Goal: Information Seeking & Learning: Learn about a topic

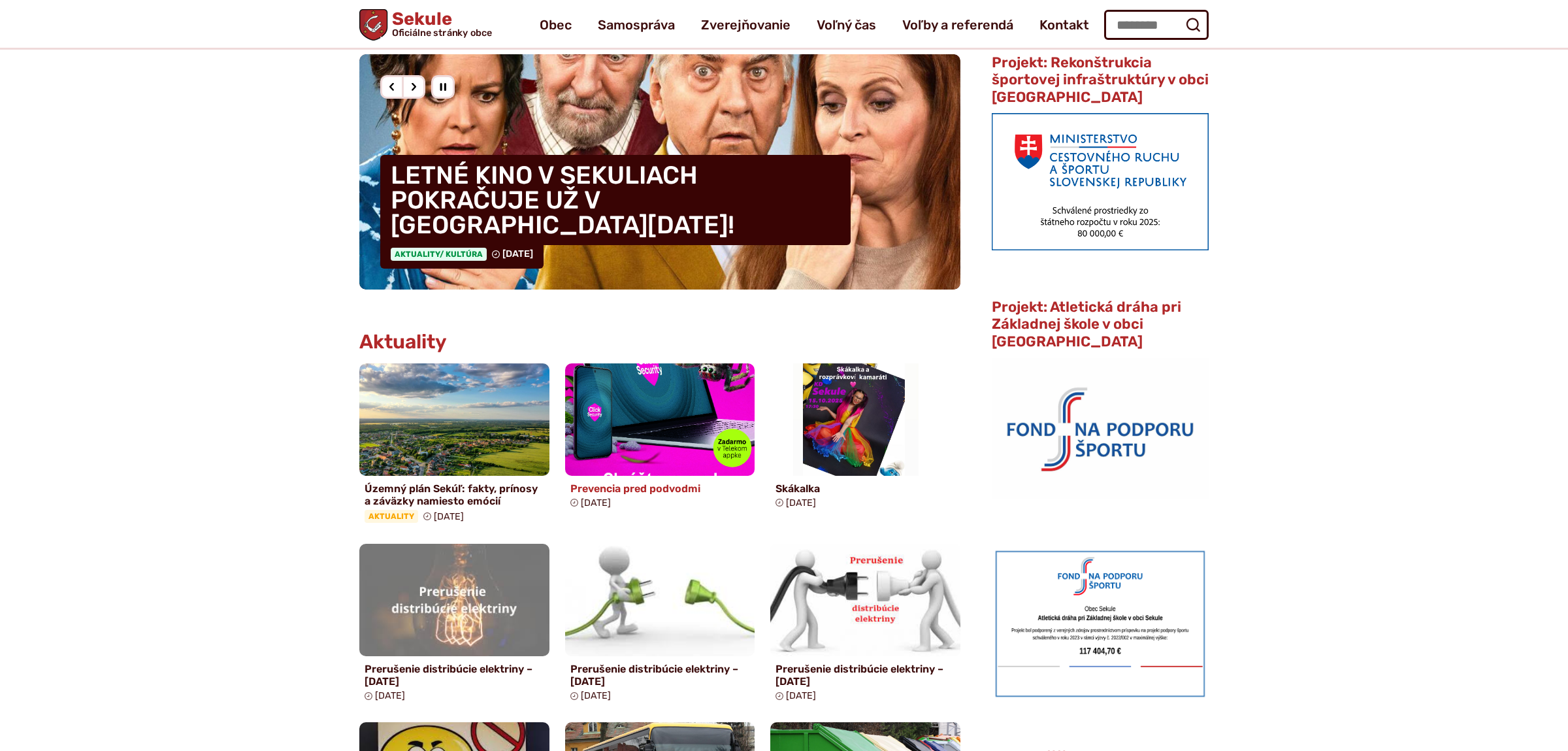
scroll to position [137, 0]
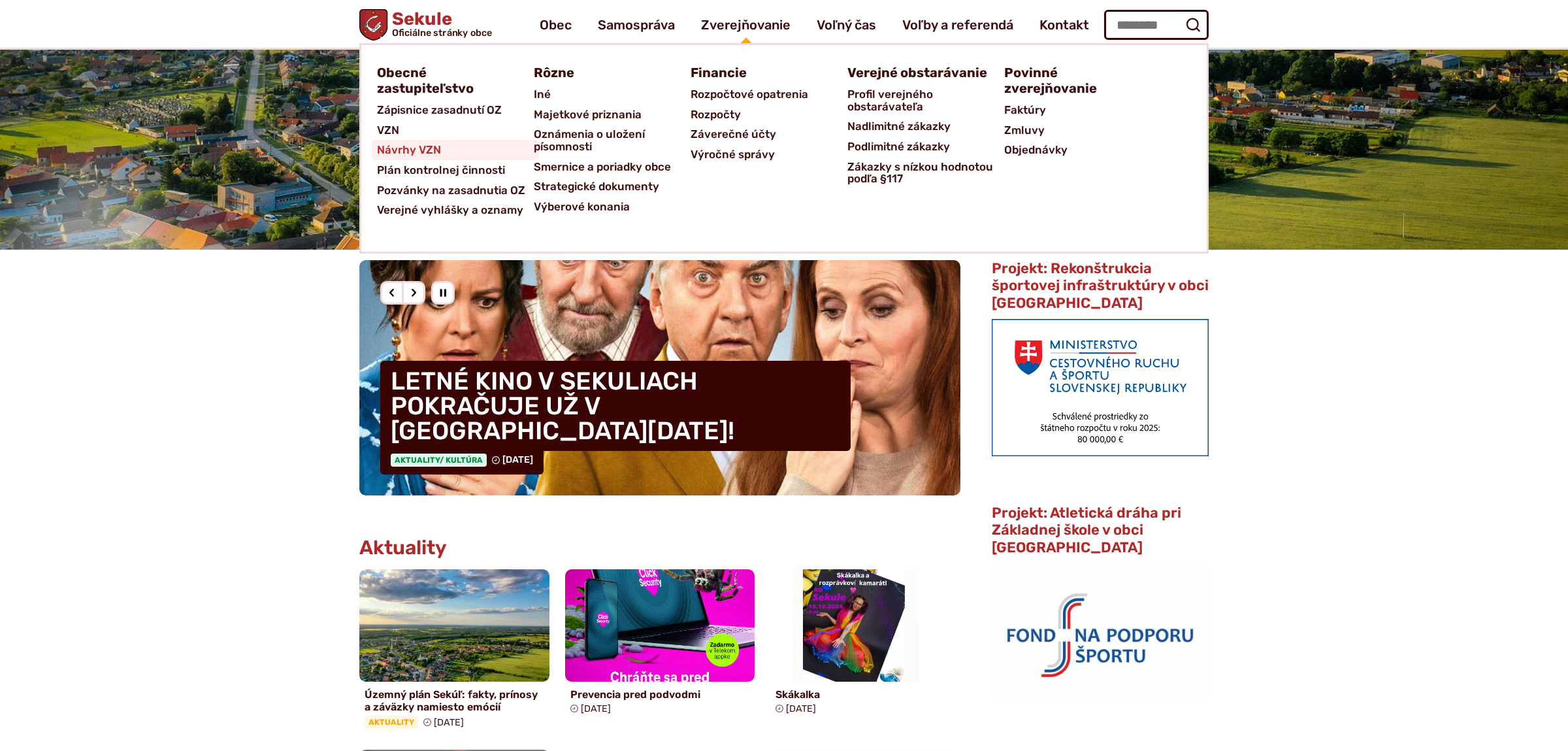
click at [391, 144] on span "Návrhy VZN" at bounding box center [408, 150] width 64 height 20
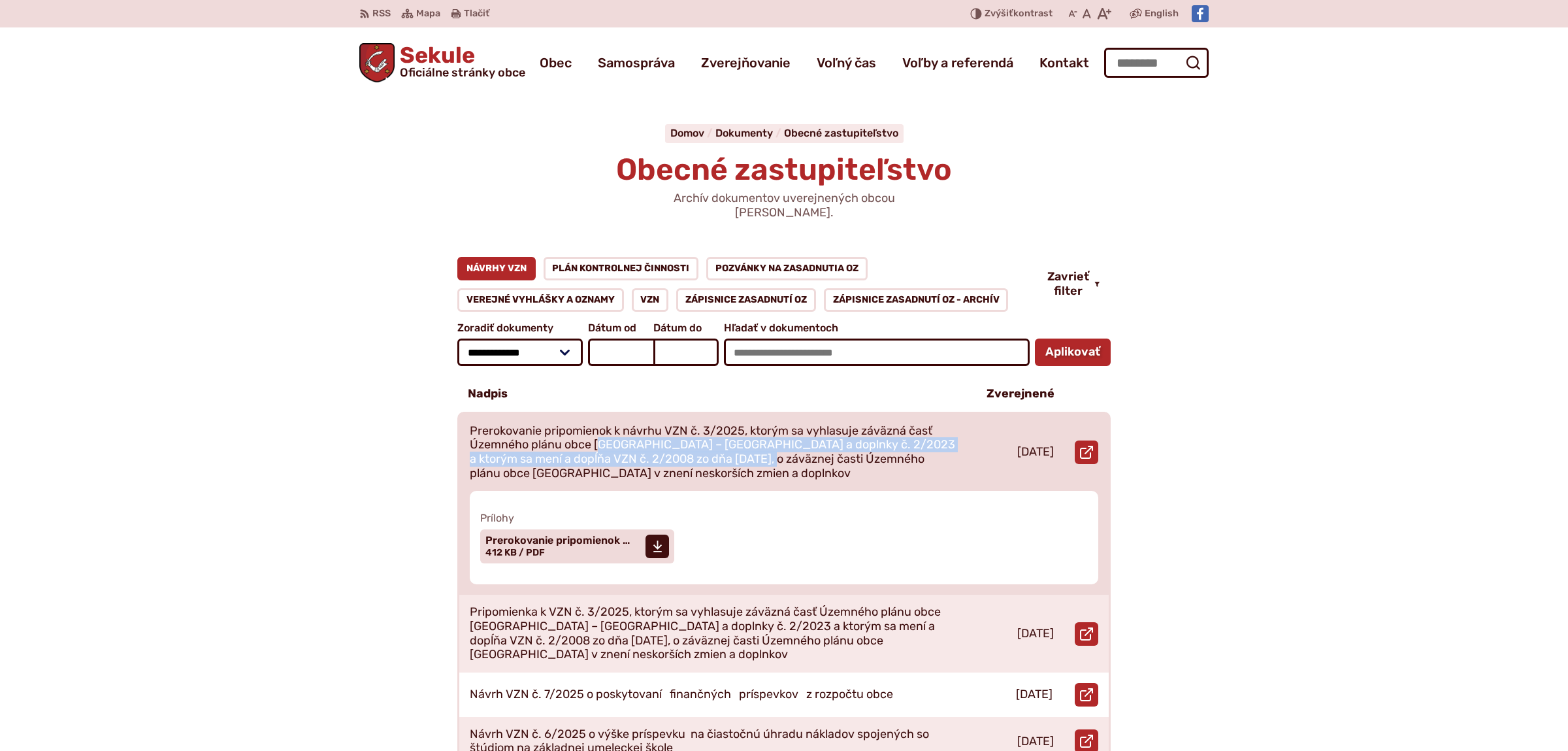
drag, startPoint x: 763, startPoint y: 450, endPoint x: 625, endPoint y: 445, distance: 138.1
click at [600, 430] on p "Prerokovanie pripomienok k návrhu VZN č. 3/2025, ktorým sa vyhlasuje záväzná ča…" at bounding box center [713, 452] width 486 height 56
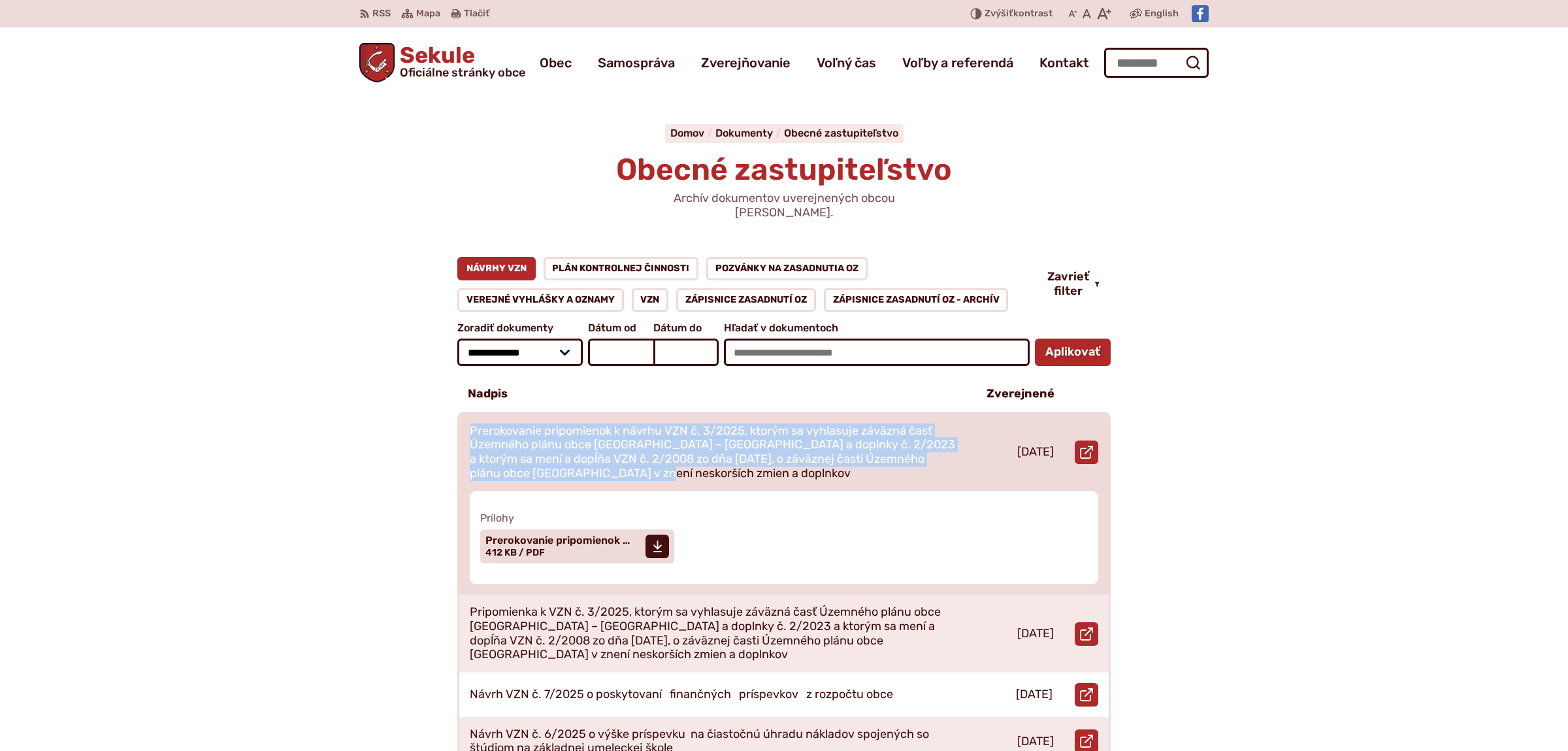
drag, startPoint x: 639, startPoint y: 458, endPoint x: 441, endPoint y: 403, distance: 205.5
click at [459, 414] on article "Prerokovanie pripomienok k návrhu VZN č. 3/2025, ktorým sa vyhlasuje záväzná ča…" at bounding box center [784, 505] width 650 height 182
copy p "Prerokovanie pripomienok k návrhu VZN č. 3/2025, ktorým sa vyhlasuje záväzná ča…"
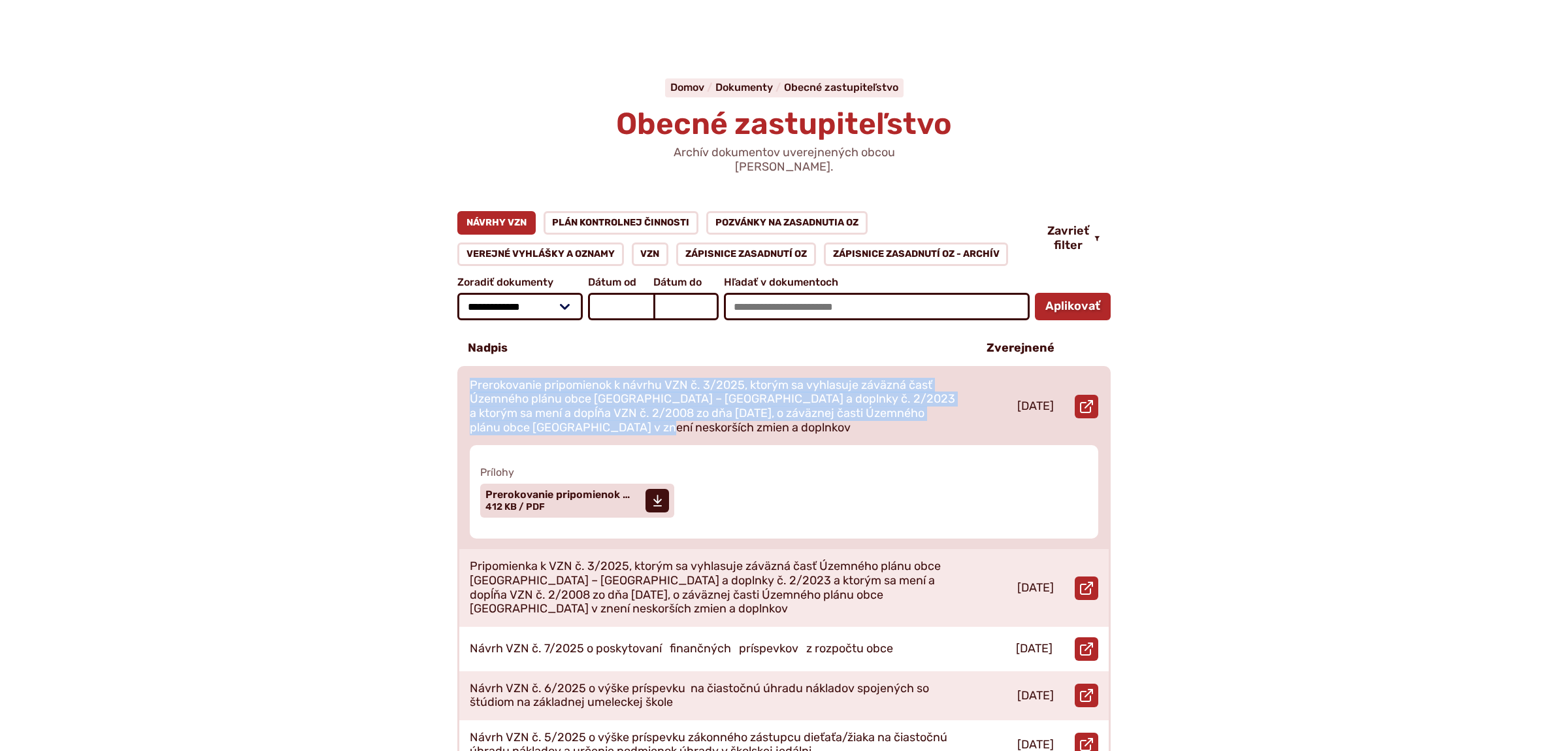
scroll to position [68, 0]
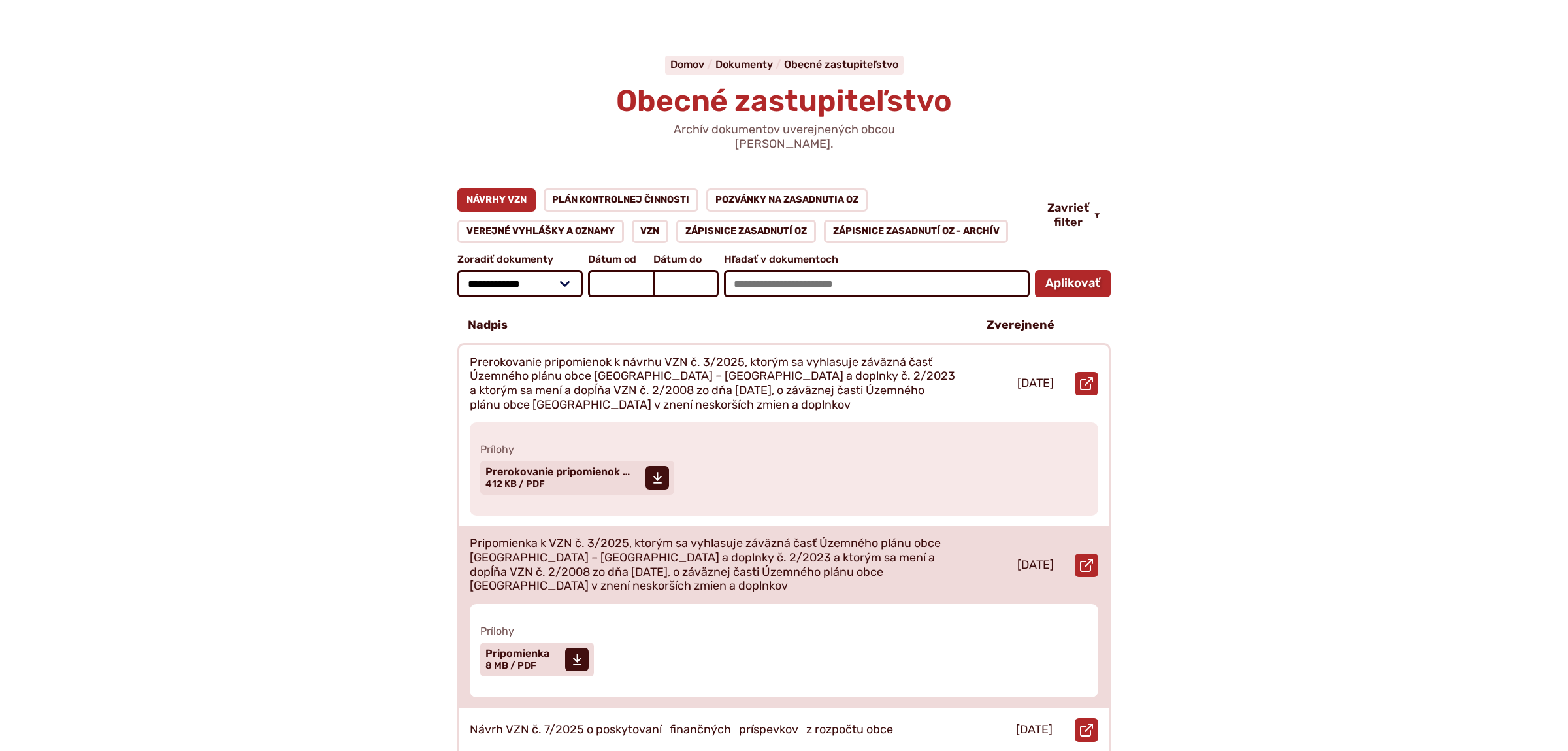
click at [547, 543] on p "Pripomienka k VZN č. 3/2025, ktorým sa vyhlasuje záväzná časť Územného plánu ob…" at bounding box center [713, 564] width 486 height 56
